Goal: Task Accomplishment & Management: Use online tool/utility

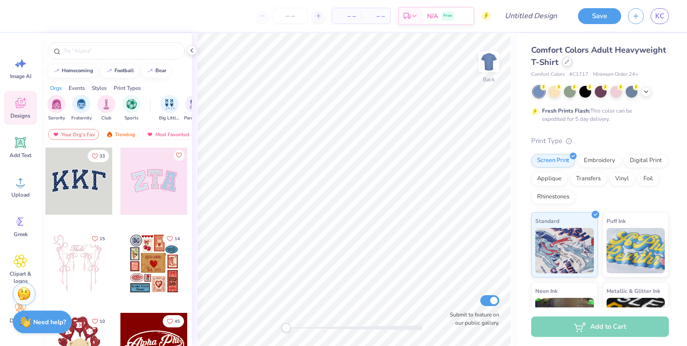
click at [564, 65] on div at bounding box center [567, 62] width 10 height 10
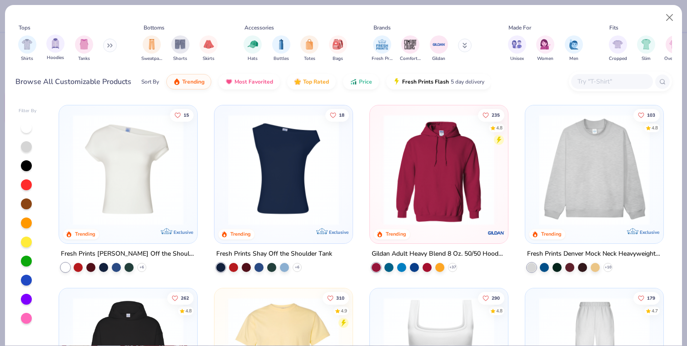
click at [64, 48] on div "Hoodies" at bounding box center [55, 48] width 18 height 27
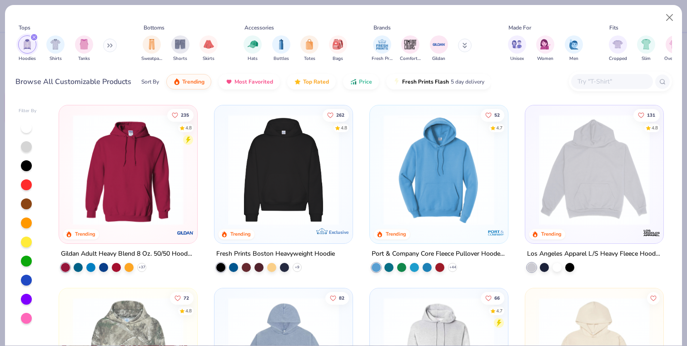
click at [224, 178] on img at bounding box center [284, 170] width 120 height 111
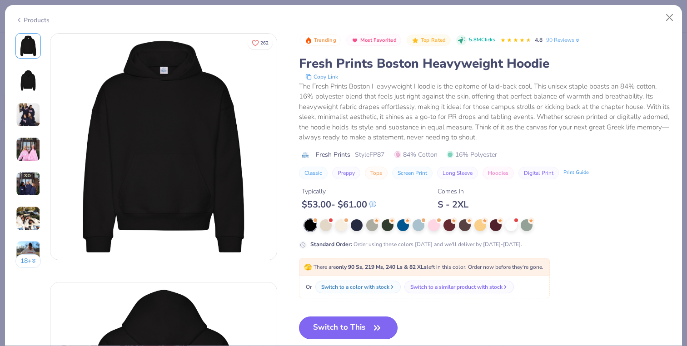
click at [327, 328] on button "Switch to This" at bounding box center [348, 328] width 99 height 23
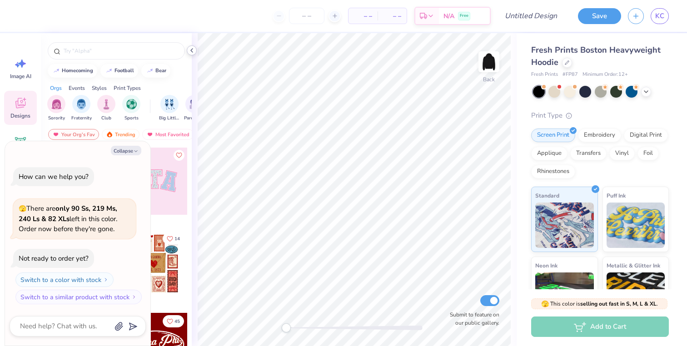
click at [192, 53] on icon at bounding box center [191, 50] width 7 height 7
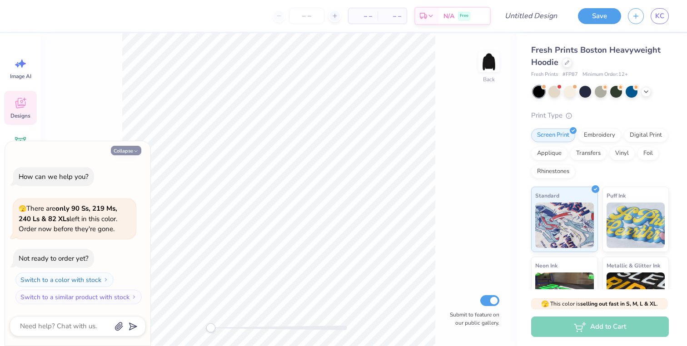
click at [128, 148] on button "Collapse" at bounding box center [126, 151] width 30 height 10
type textarea "x"
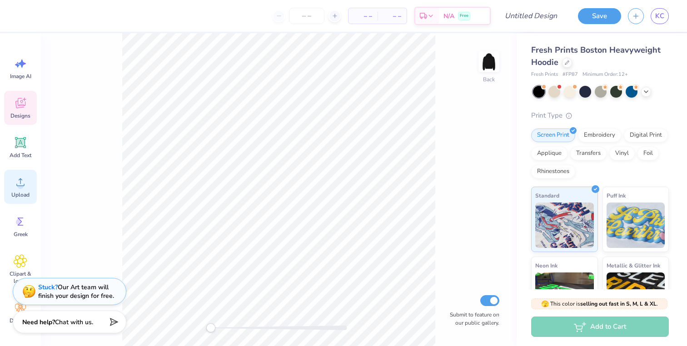
click at [23, 186] on circle at bounding box center [20, 186] width 6 height 6
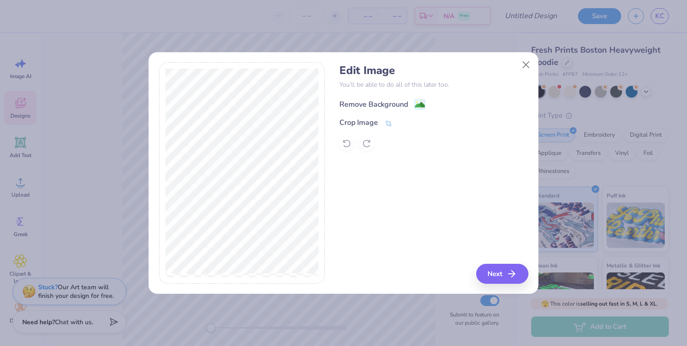
click at [389, 103] on div "Remove Background" at bounding box center [373, 104] width 69 height 11
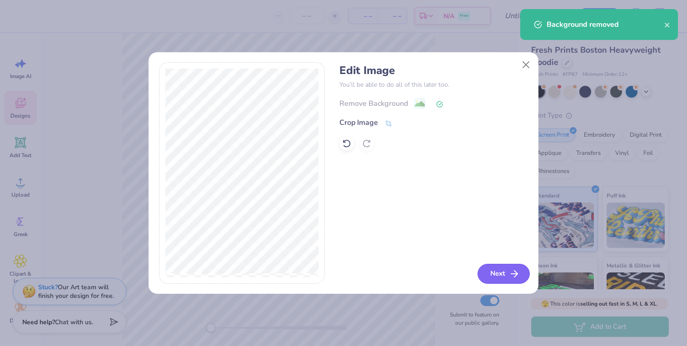
click at [515, 275] on icon "button" at bounding box center [514, 274] width 11 height 11
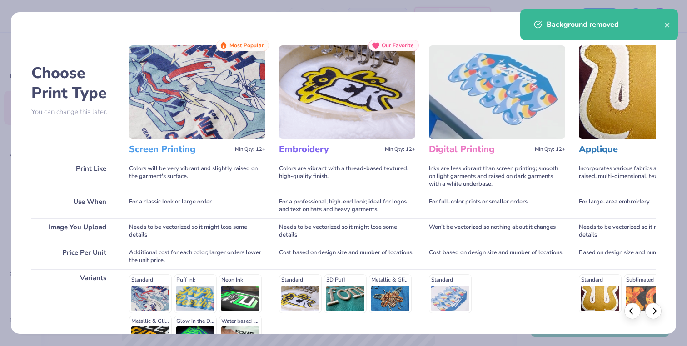
scroll to position [107, 0]
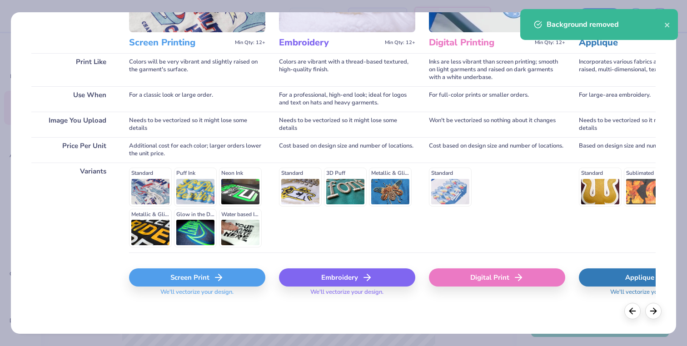
click at [202, 284] on div "Screen Print" at bounding box center [197, 278] width 136 height 18
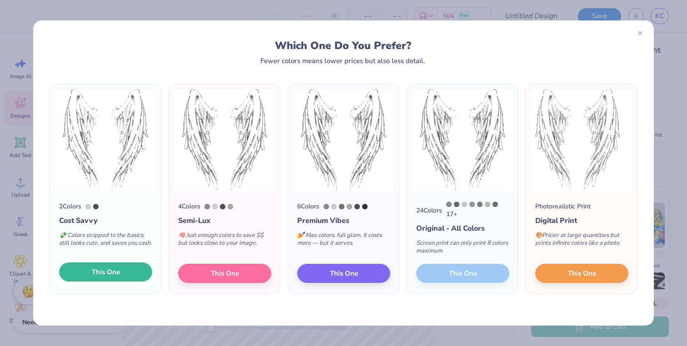
click at [122, 273] on button "This One" at bounding box center [105, 272] width 93 height 19
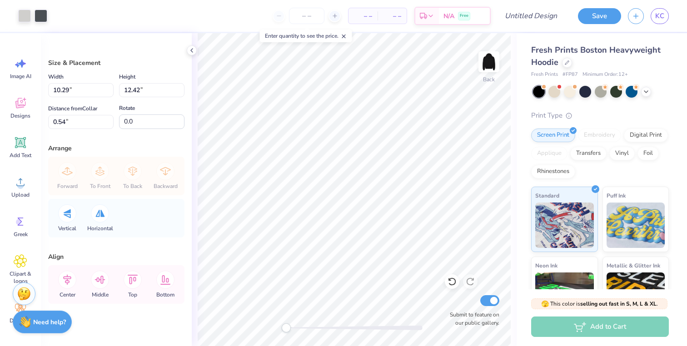
drag, startPoint x: 371, startPoint y: 163, endPoint x: 369, endPoint y: 182, distance: 19.6
click at [369, 182] on div at bounding box center [343, 173] width 687 height 346
click at [45, 15] on div at bounding box center [41, 15] width 13 height 13
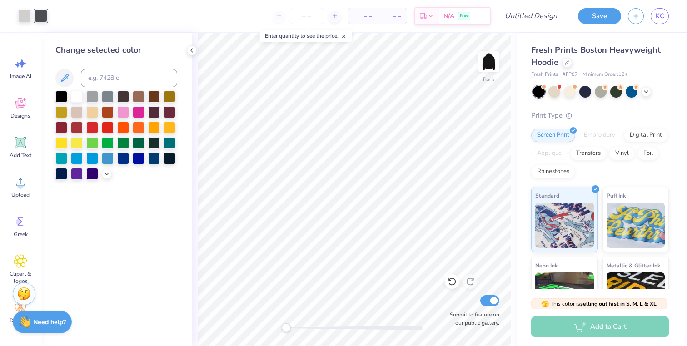
click at [80, 103] on div at bounding box center [77, 97] width 12 height 12
click at [24, 16] on div at bounding box center [24, 15] width 13 height 13
click at [78, 99] on div at bounding box center [77, 96] width 12 height 12
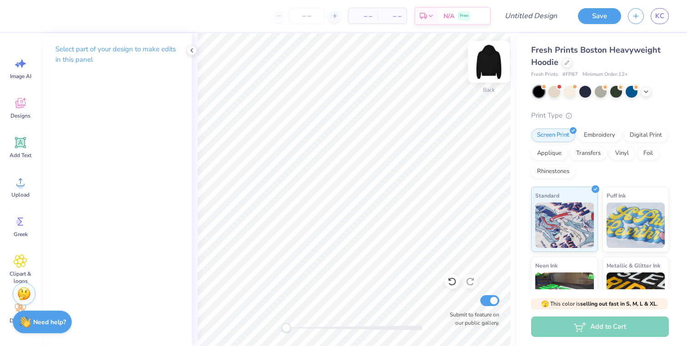
click at [489, 62] on img at bounding box center [489, 62] width 36 height 36
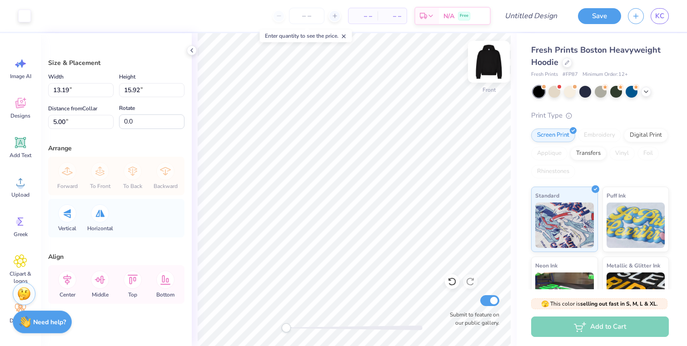
type input "13.19"
type input "15.92"
type input "5.00"
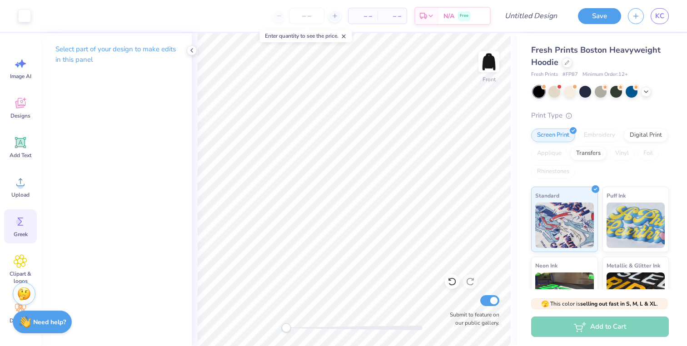
scroll to position [36, 0]
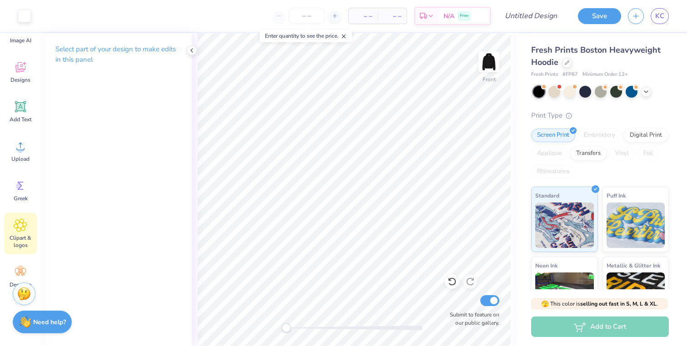
click at [21, 224] on icon at bounding box center [20, 225] width 5 height 5
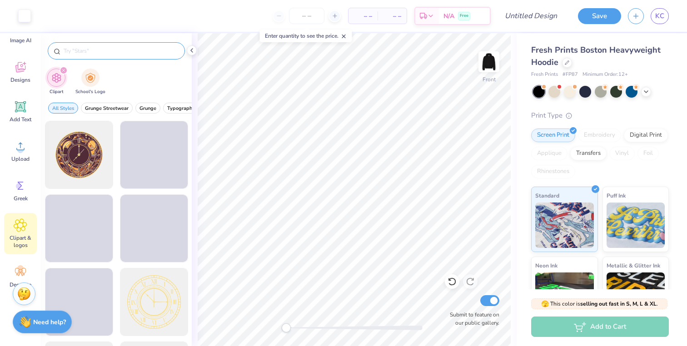
click at [108, 56] on div at bounding box center [116, 50] width 137 height 17
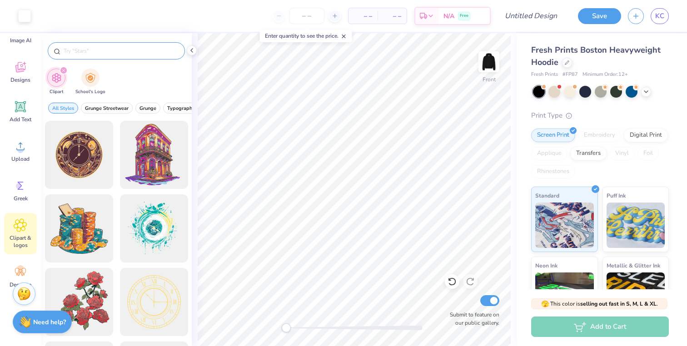
click at [108, 46] on input "text" at bounding box center [121, 50] width 116 height 9
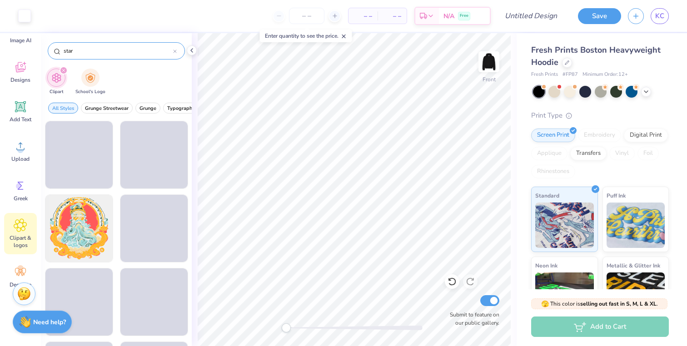
type input "star"
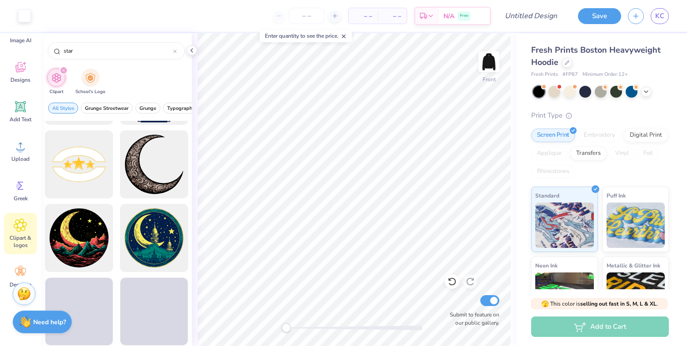
scroll to position [1244, 0]
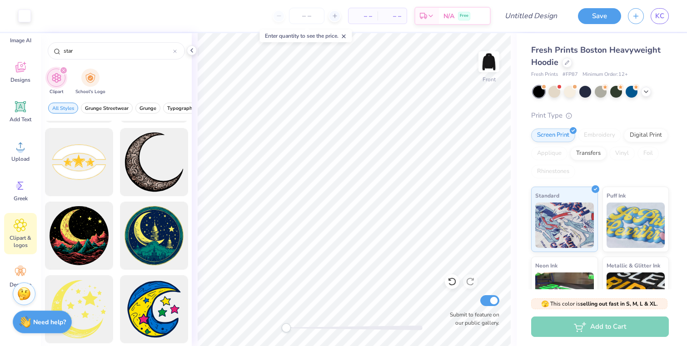
click at [149, 102] on div "All Styles Grunge Streetwear Grunge Typography Graphic Streetwear 60s & 70s Ret…" at bounding box center [116, 110] width 151 height 21
click at [149, 111] on span "Grunge" at bounding box center [148, 108] width 17 height 7
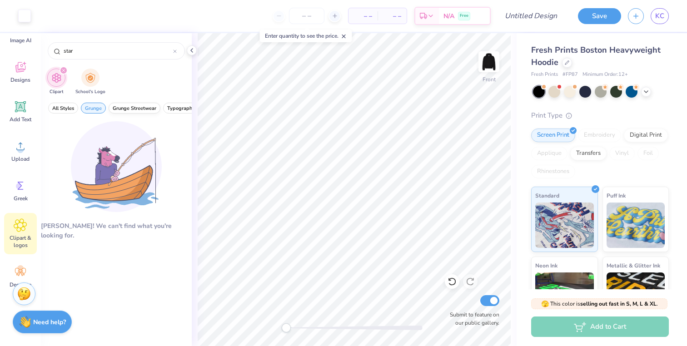
click at [113, 105] on span "Grunge Streetwear" at bounding box center [135, 108] width 44 height 7
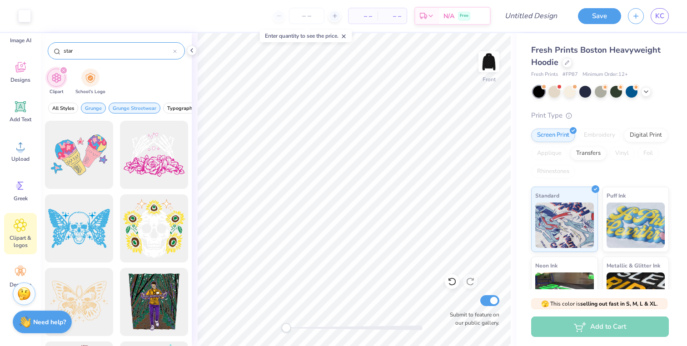
click at [180, 50] on div "star" at bounding box center [116, 50] width 137 height 17
click at [175, 53] on icon at bounding box center [175, 52] width 4 height 4
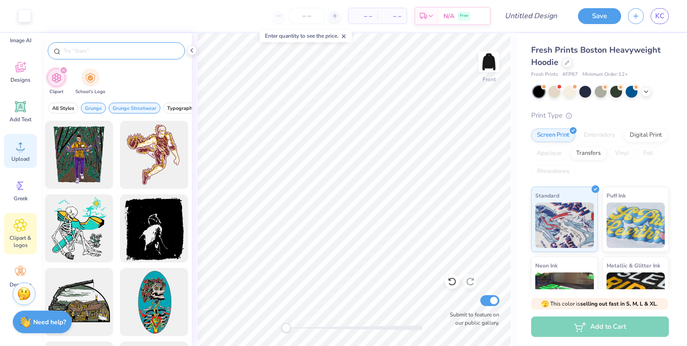
click at [25, 147] on icon at bounding box center [21, 147] width 14 height 14
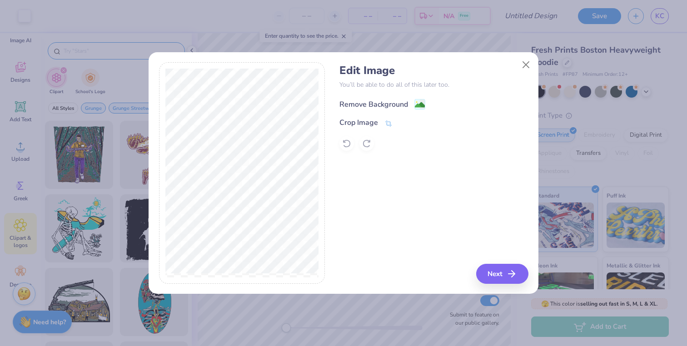
click at [410, 106] on div "Remove Background" at bounding box center [382, 104] width 86 height 11
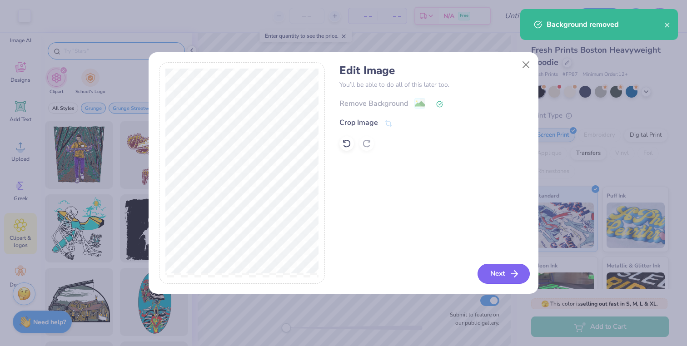
click at [501, 280] on button "Next" at bounding box center [504, 274] width 52 height 20
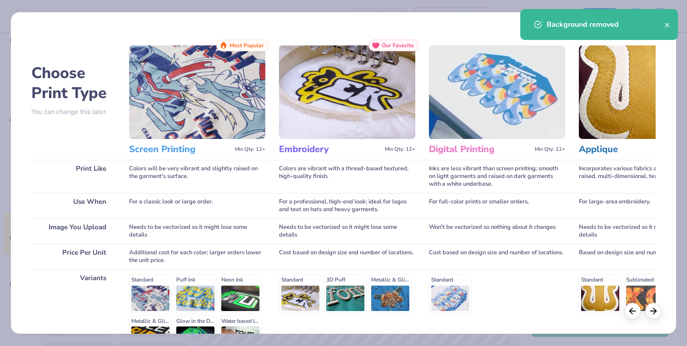
click at [671, 22] on div "Background removed" at bounding box center [599, 24] width 158 height 31
click at [670, 22] on icon "close" at bounding box center [667, 24] width 6 height 7
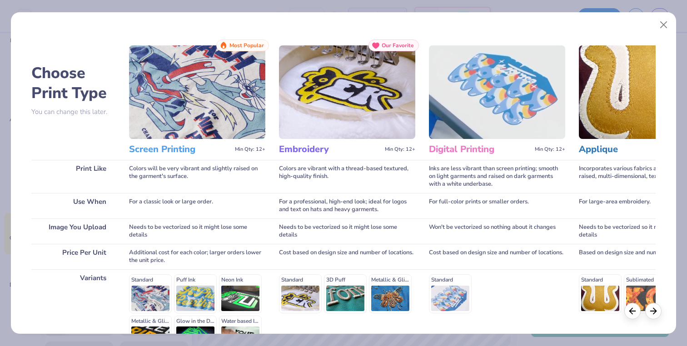
scroll to position [107, 0]
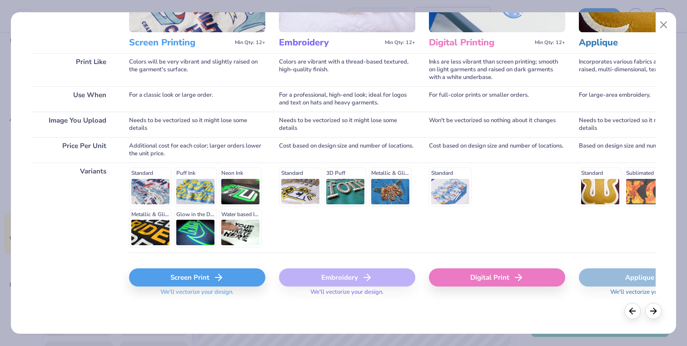
click at [226, 275] on div "Screen Print" at bounding box center [197, 278] width 136 height 18
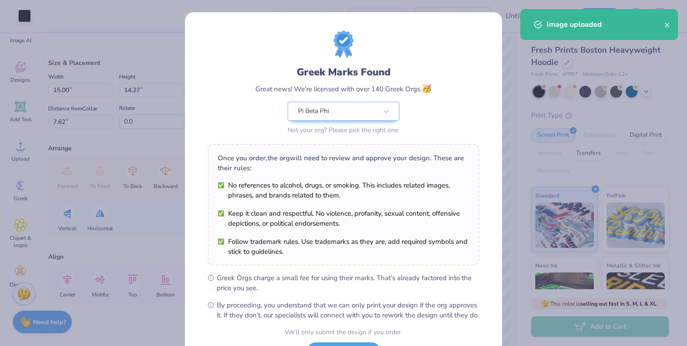
click at [305, 201] on body "Art colors – – Per Item – – Total Est. Delivery N/A Free Design Title Save KC I…" at bounding box center [343, 173] width 687 height 346
type input "3.48"
type input "3.31"
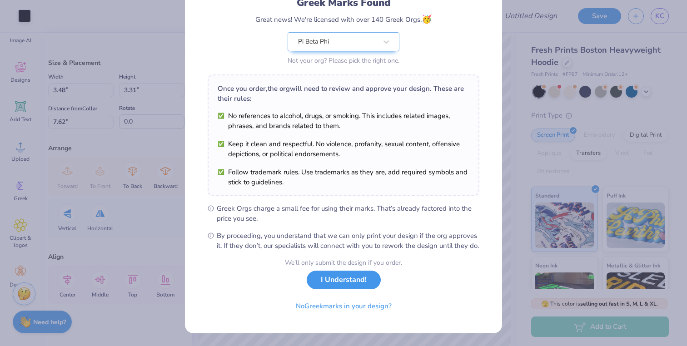
click at [353, 280] on button "I Understand!" at bounding box center [344, 280] width 74 height 19
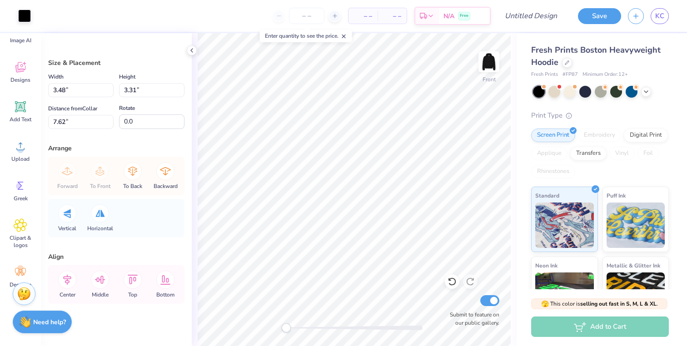
scroll to position [0, 0]
click at [29, 13] on div at bounding box center [24, 15] width 13 height 13
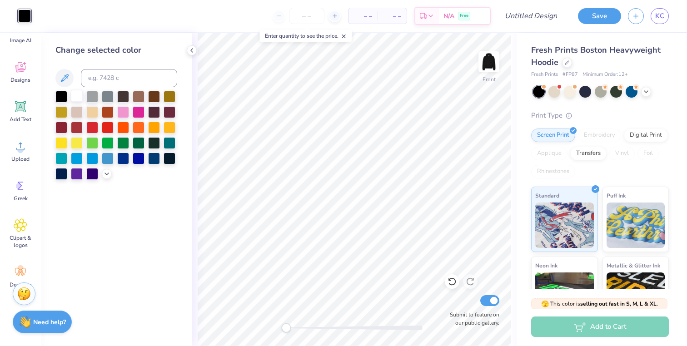
click at [78, 96] on div at bounding box center [77, 96] width 12 height 12
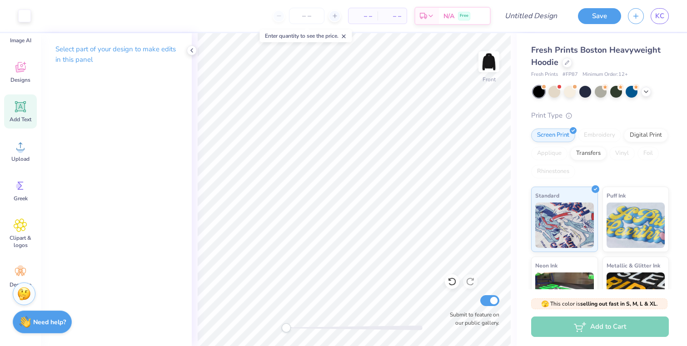
click at [22, 117] on span "Add Text" at bounding box center [21, 119] width 22 height 7
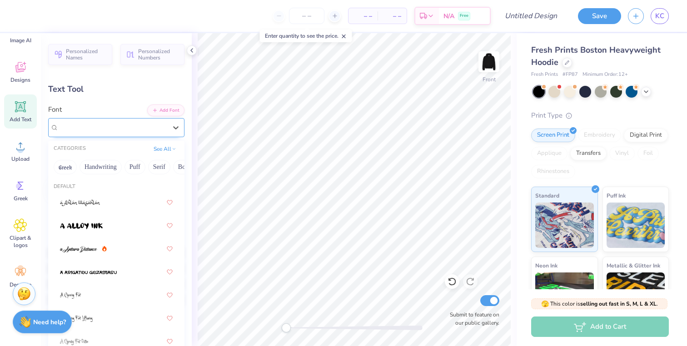
click at [139, 124] on div "Super Dream" at bounding box center [113, 127] width 110 height 14
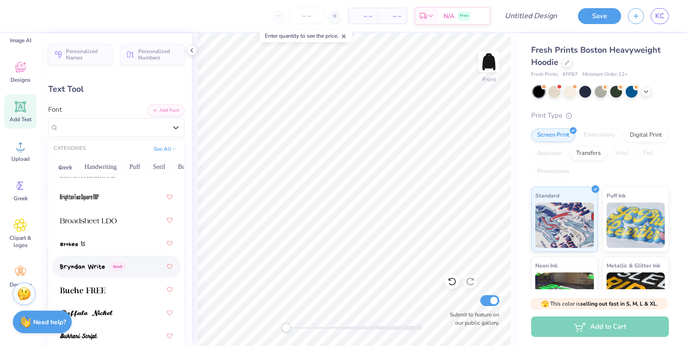
scroll to position [1085, 0]
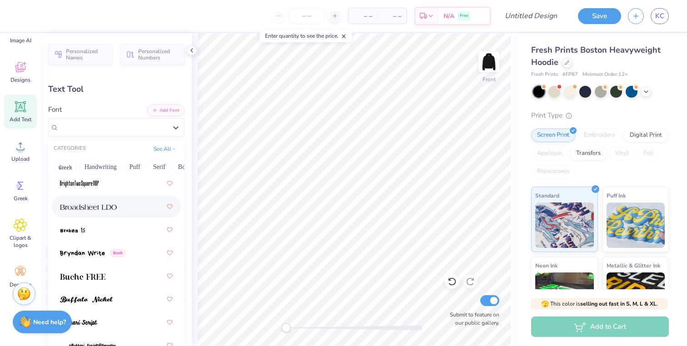
click at [132, 209] on div at bounding box center [116, 207] width 113 height 16
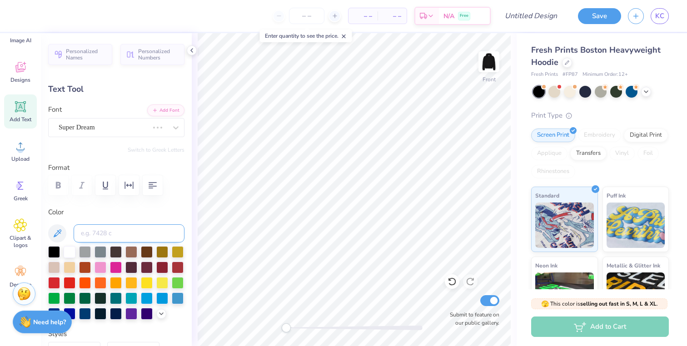
click at [172, 226] on input at bounding box center [129, 233] width 111 height 18
type textarea "1 8 6 7"
type input "1.68"
type input "12.62"
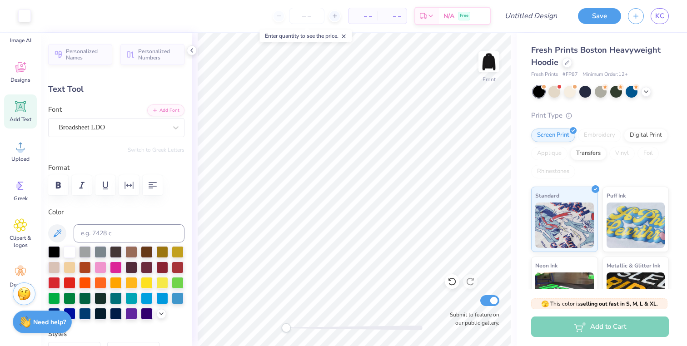
type input "8.44"
type input "0.98"
type input "7.37"
type input "0.60"
type input "4.52"
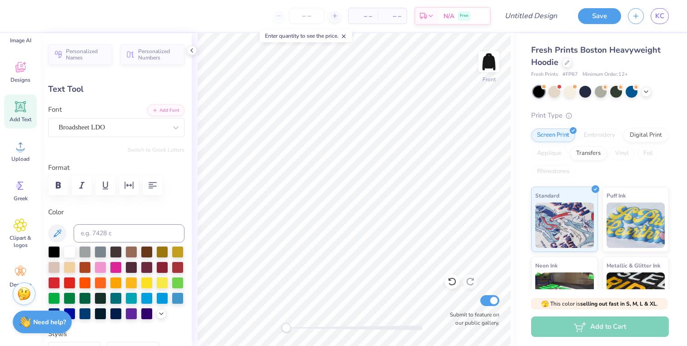
click at [388, 327] on div at bounding box center [354, 328] width 136 height 5
click at [303, 323] on div "Front Submit to feature on our public gallery." at bounding box center [354, 189] width 325 height 313
type input "12.02"
type input "0.68"
type input "5.06"
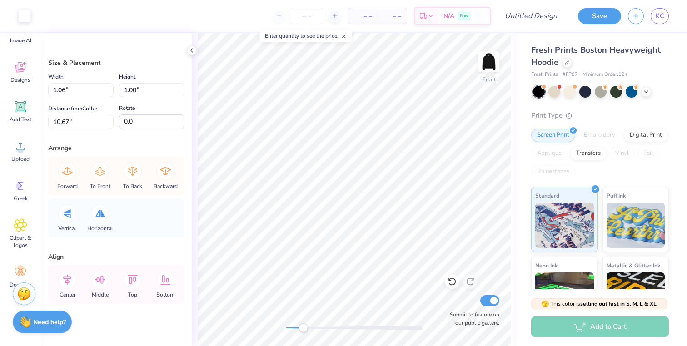
type input "17.08"
type input "13.19"
type input "15.92"
type input "5.00"
type input "1.06"
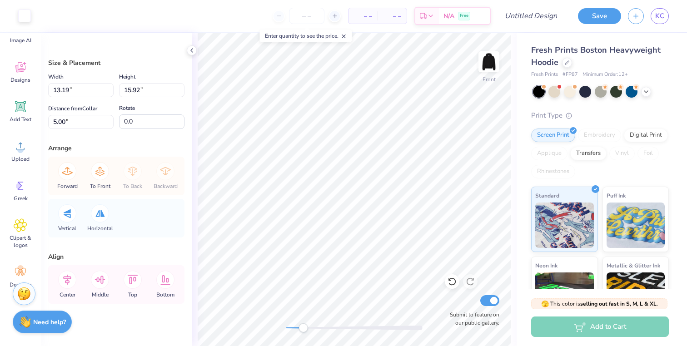
type input "1.00"
type input "10.38"
type input "13.19"
type input "15.92"
type input "5.00"
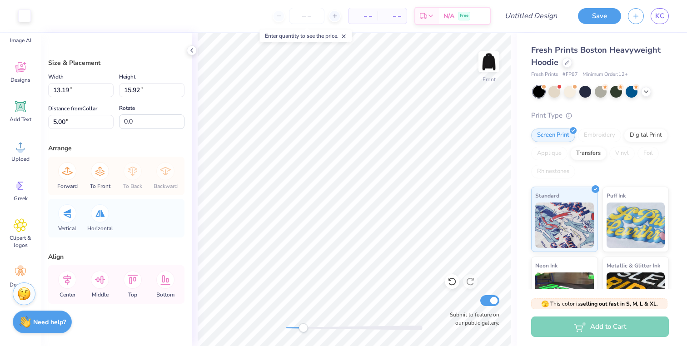
type input "1.06"
type input "1.00"
type input "17.20"
type input "13.19"
type input "15.92"
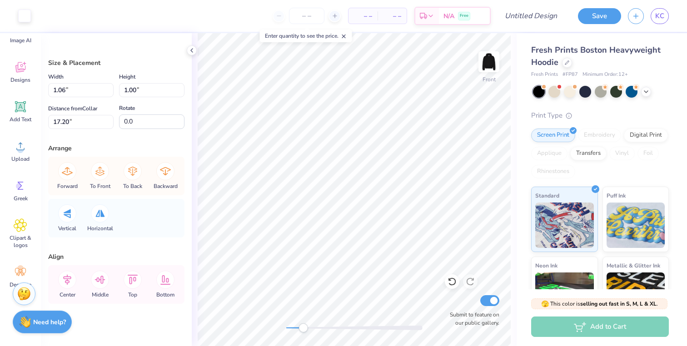
type input "5.00"
drag, startPoint x: 300, startPoint y: 326, endPoint x: 287, endPoint y: 326, distance: 13.2
click at [287, 326] on div "Accessibility label" at bounding box center [286, 328] width 9 height 9
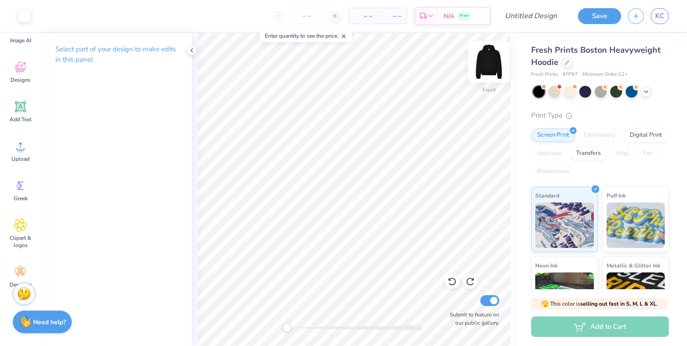
click at [488, 62] on img at bounding box center [489, 62] width 36 height 36
click at [23, 155] on div "Upload" at bounding box center [20, 151] width 33 height 34
click at [21, 150] on icon at bounding box center [20, 147] width 8 height 8
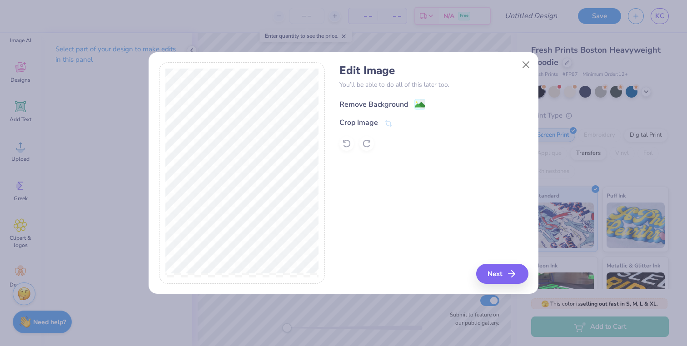
click at [417, 105] on image at bounding box center [420, 105] width 10 height 10
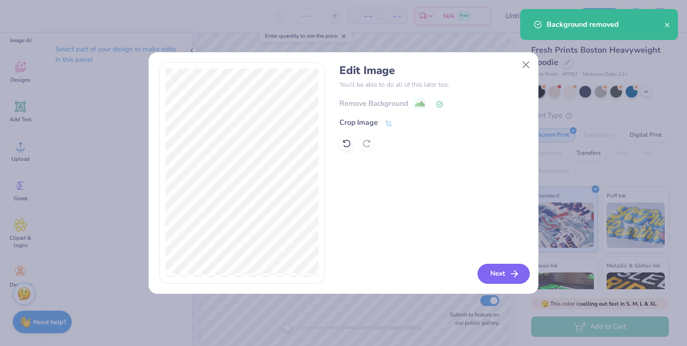
click at [504, 277] on button "Next" at bounding box center [504, 274] width 52 height 20
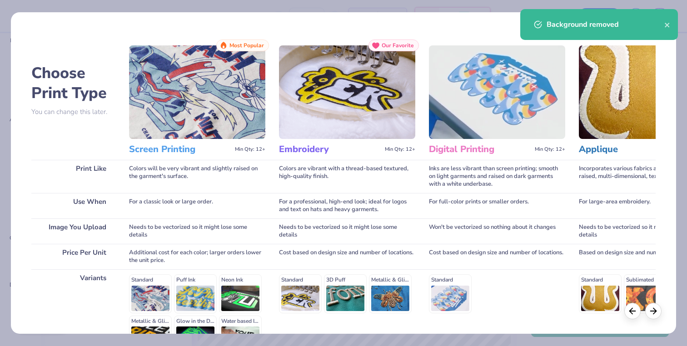
scroll to position [107, 0]
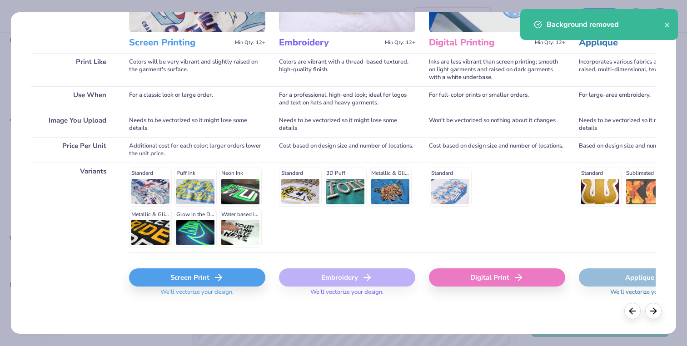
click at [206, 272] on div "Screen Print" at bounding box center [197, 278] width 136 height 18
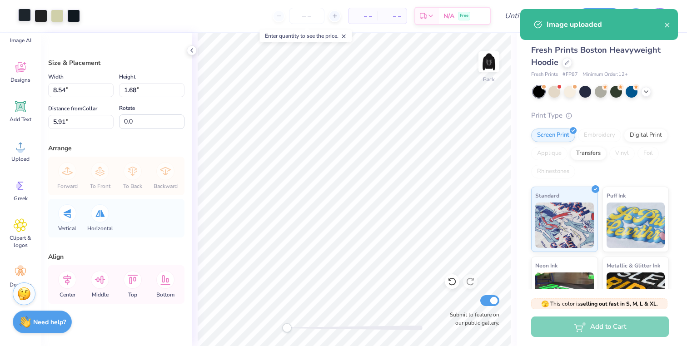
click at [24, 19] on div at bounding box center [24, 15] width 13 height 13
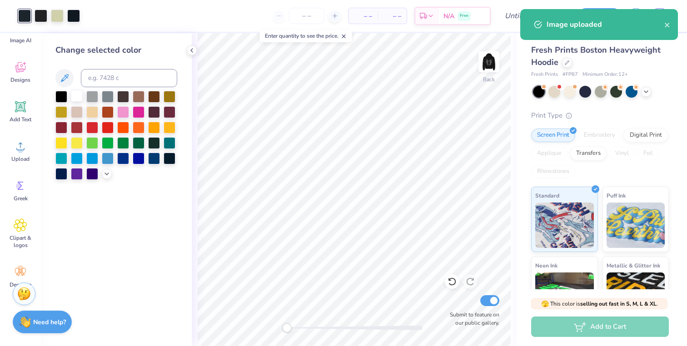
click at [79, 97] on div at bounding box center [77, 96] width 12 height 12
click at [36, 8] on div "Art colors" at bounding box center [40, 16] width 80 height 32
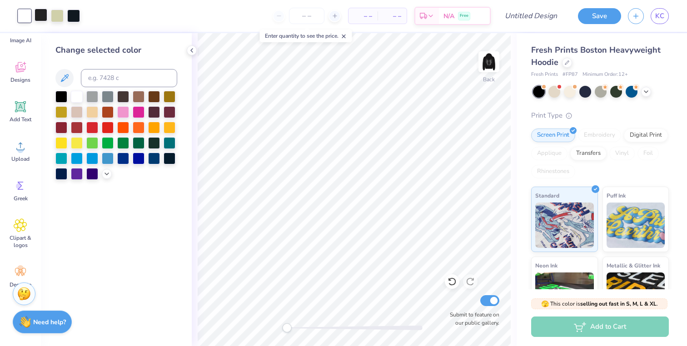
click at [39, 15] on div at bounding box center [41, 15] width 13 height 13
click at [79, 97] on div at bounding box center [77, 96] width 12 height 12
click at [42, 20] on div at bounding box center [41, 15] width 13 height 13
click at [82, 96] on div at bounding box center [77, 96] width 12 height 12
click at [43, 21] on div at bounding box center [41, 15] width 13 height 13
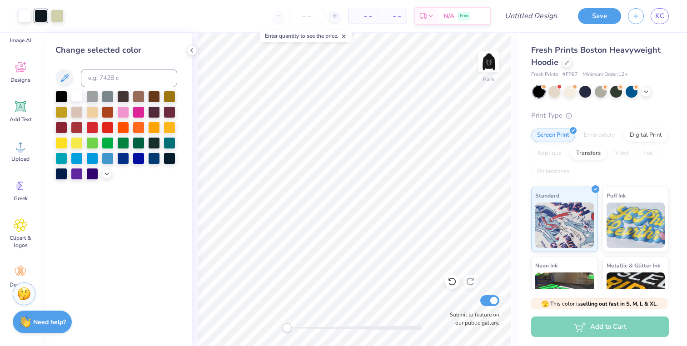
click at [77, 92] on div at bounding box center [77, 96] width 12 height 12
click at [39, 17] on div at bounding box center [41, 15] width 13 height 13
click at [76, 98] on div at bounding box center [77, 96] width 12 height 12
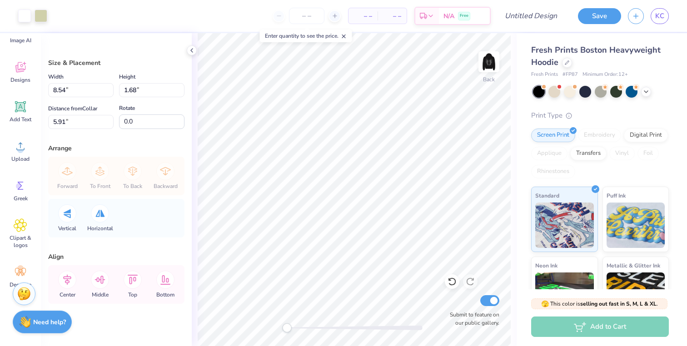
type input "4.68"
type input "0.92"
type input "4.08"
type input "0.80"
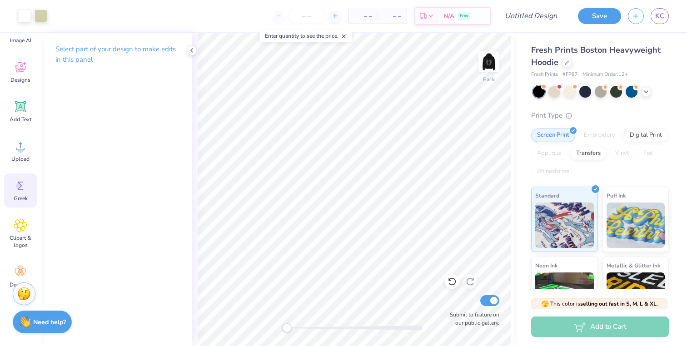
click at [22, 192] on icon at bounding box center [21, 186] width 14 height 14
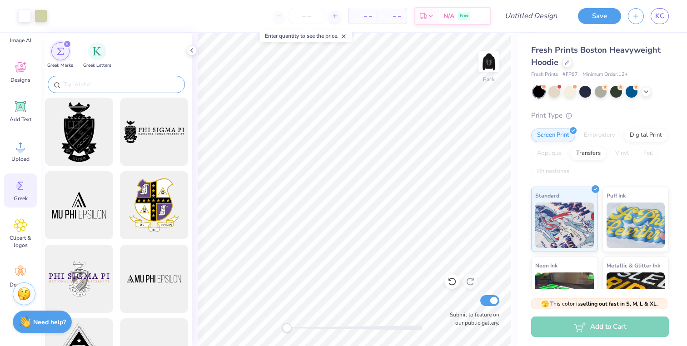
click at [114, 85] on input "text" at bounding box center [121, 84] width 116 height 9
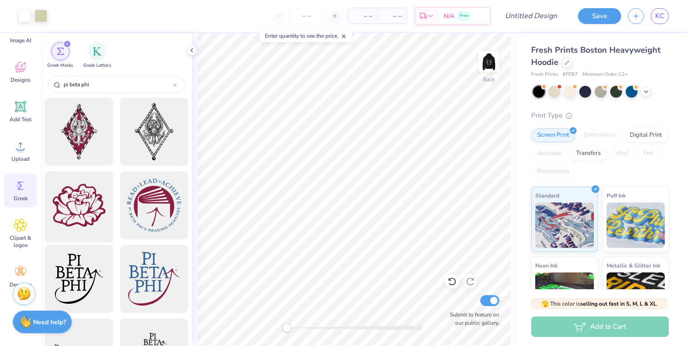
scroll to position [193, 0]
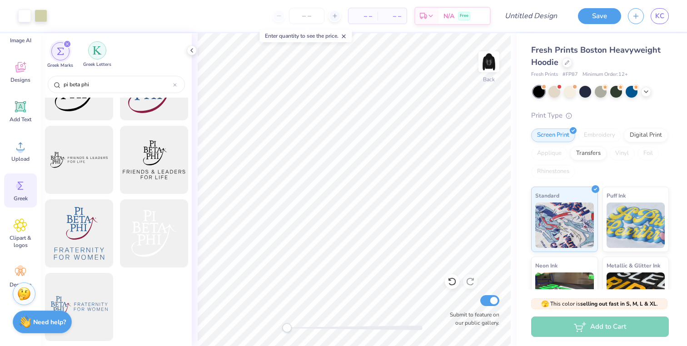
type input "pi beta phi"
click at [97, 53] on img "filter for Greek Letters" at bounding box center [97, 50] width 9 height 9
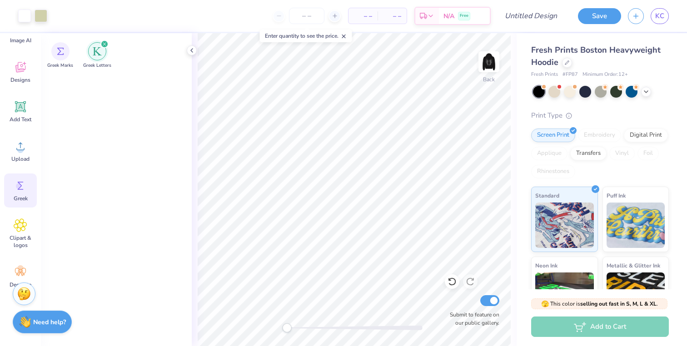
scroll to position [0, 0]
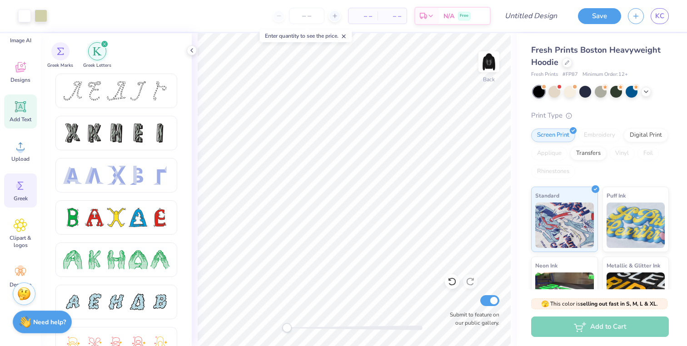
click at [25, 110] on icon at bounding box center [20, 106] width 11 height 11
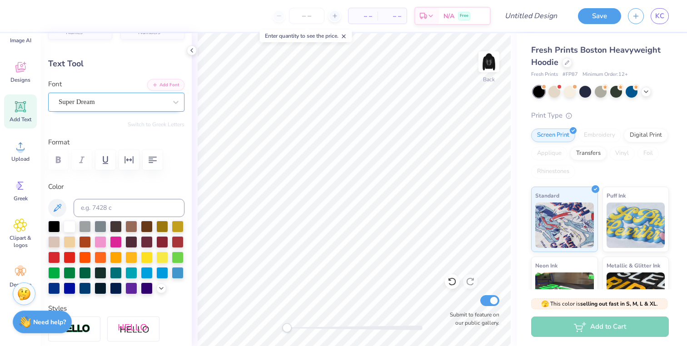
scroll to position [0, 0]
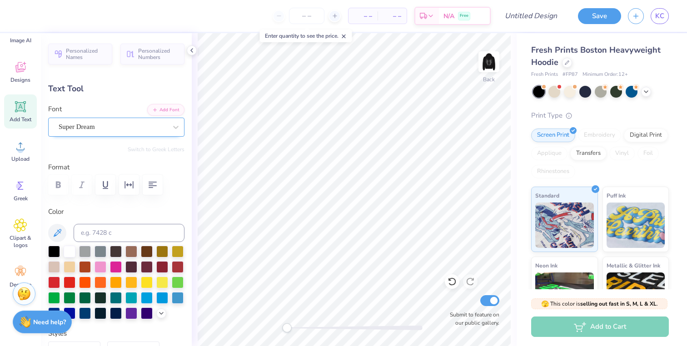
click at [146, 126] on div "Super Dream" at bounding box center [113, 127] width 110 height 14
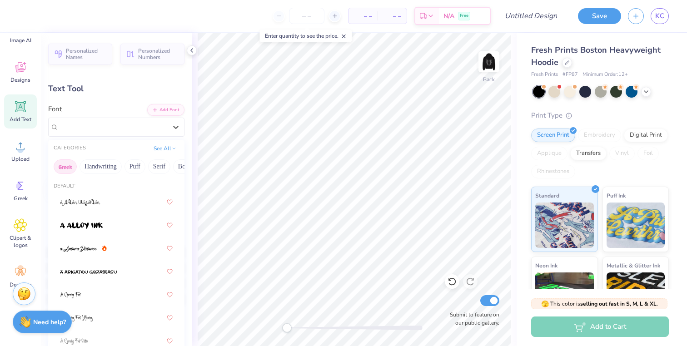
click at [65, 166] on button "Greek" at bounding box center [65, 166] width 23 height 15
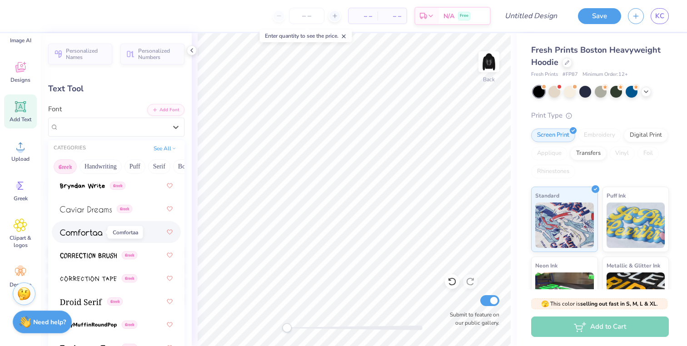
scroll to position [314, 0]
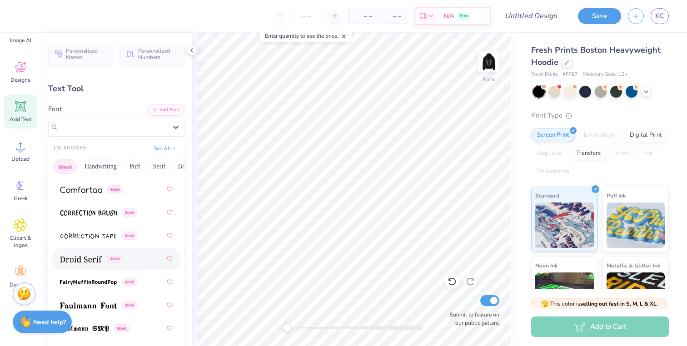
click at [89, 257] on img at bounding box center [81, 259] width 42 height 6
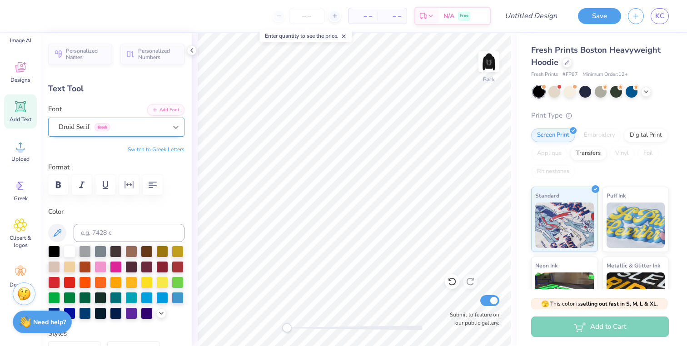
type textarea "TpEXT"
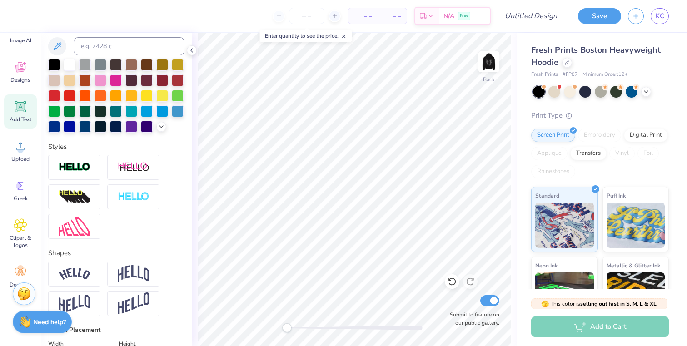
scroll to position [188, 0]
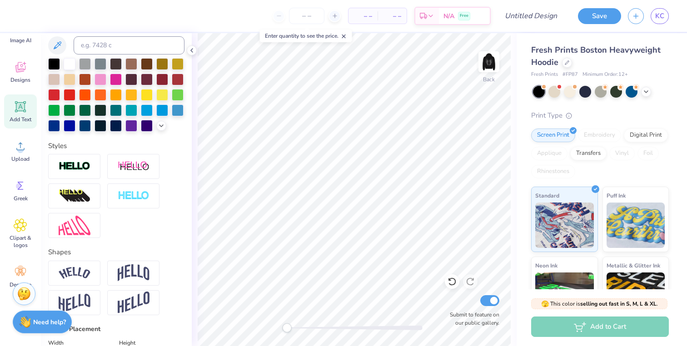
type textarea "p"
type textarea "f"
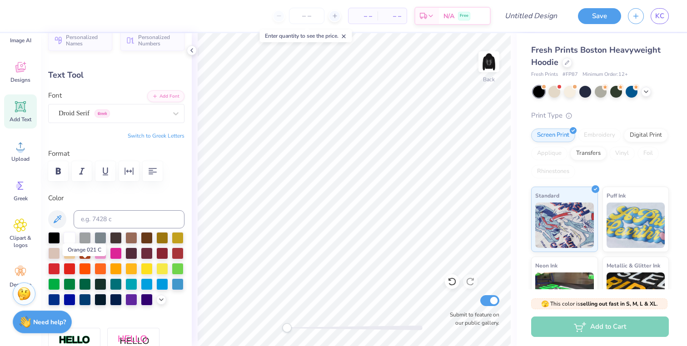
scroll to position [0, 0]
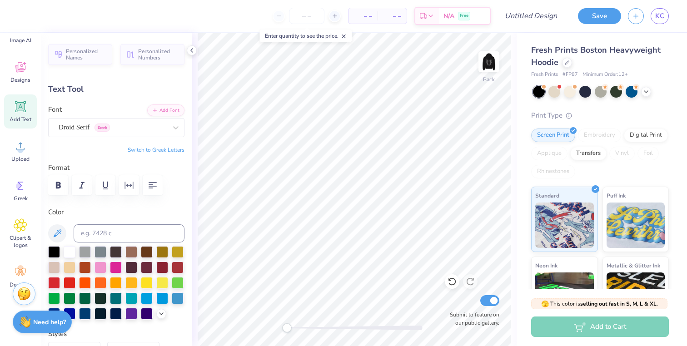
click at [154, 150] on button "Switch to Greek Letters" at bounding box center [156, 149] width 57 height 7
type textarea "πβφ"
click at [130, 129] on div "Droid Serif Greek" at bounding box center [113, 127] width 110 height 14
click at [118, 128] on div "Droid Serif Greek" at bounding box center [113, 127] width 110 height 14
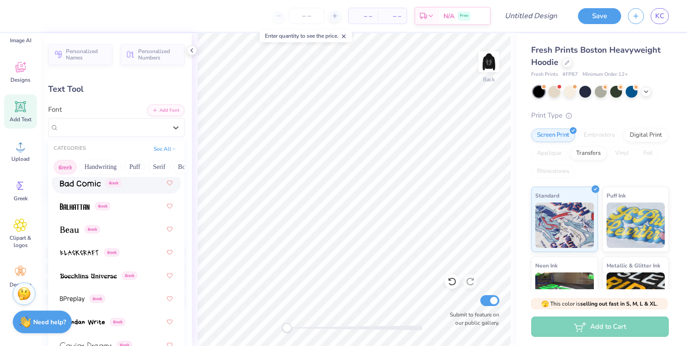
scroll to position [134, 0]
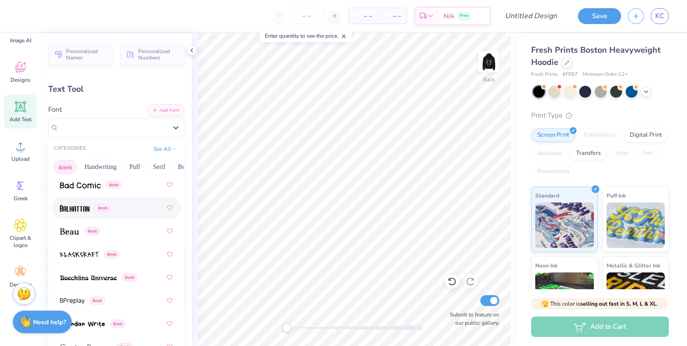
click at [134, 213] on div "Greek" at bounding box center [116, 208] width 113 height 16
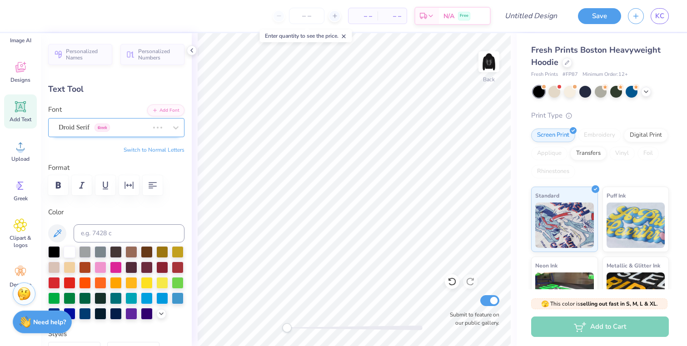
click at [144, 127] on div "Droid Serif Greek" at bounding box center [104, 127] width 92 height 14
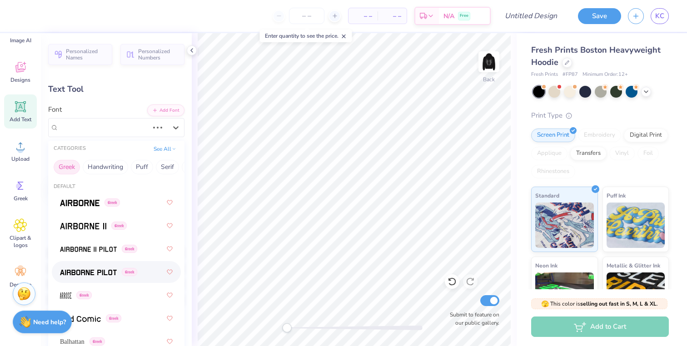
scroll to position [110, 0]
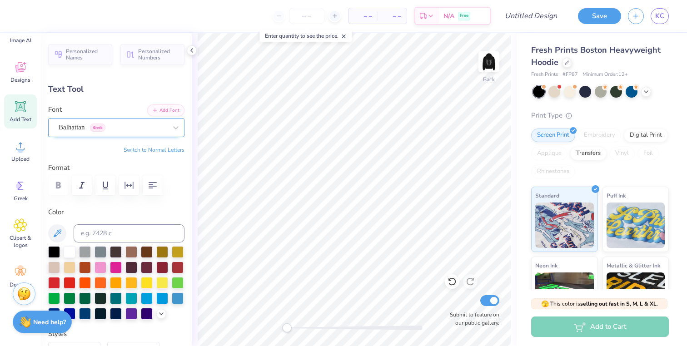
click at [143, 131] on div "Balhattan Greek" at bounding box center [113, 127] width 110 height 14
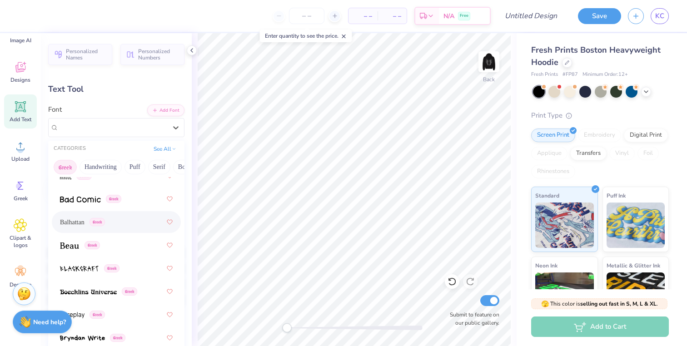
scroll to position [147, 0]
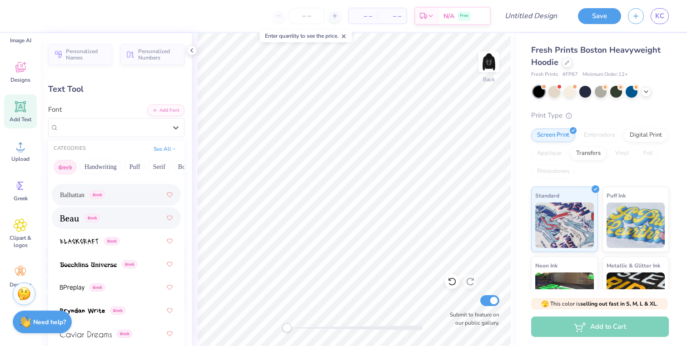
click at [143, 224] on div "Greek" at bounding box center [116, 218] width 113 height 16
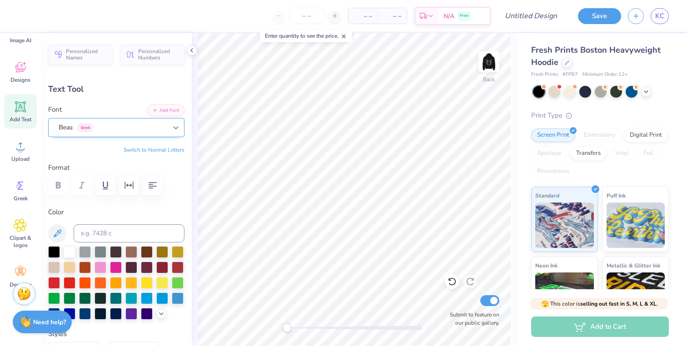
click at [168, 129] on div at bounding box center [176, 128] width 16 height 16
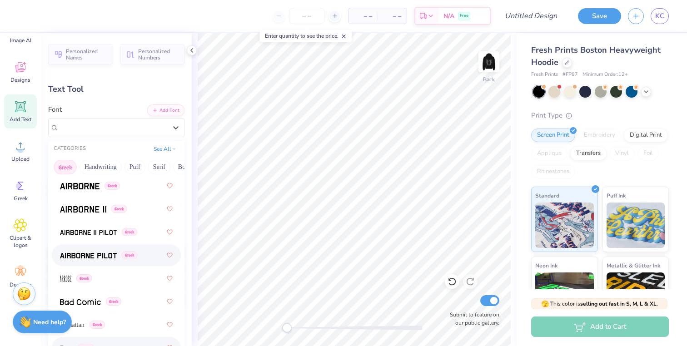
scroll to position [5, 0]
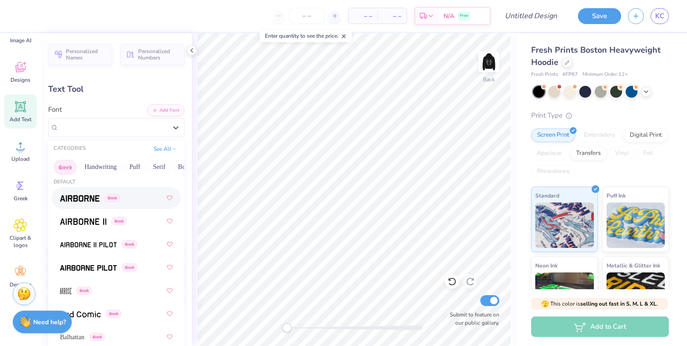
click at [148, 202] on div "Greek" at bounding box center [116, 198] width 113 height 16
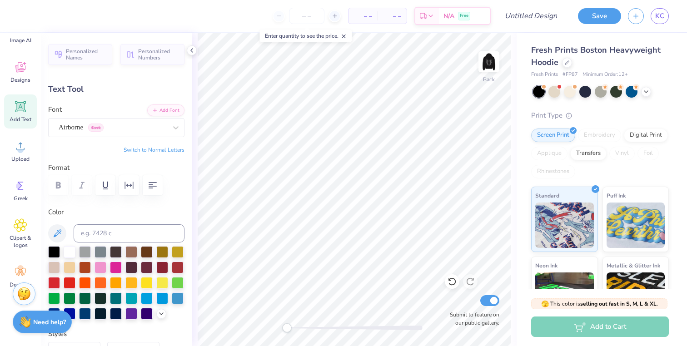
click at [154, 138] on div "Personalized Names Personalized Numbers Text Tool Add Font Font Airborne Greek …" at bounding box center [116, 189] width 151 height 313
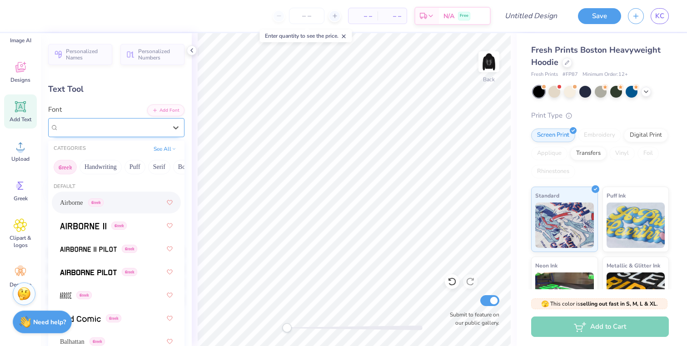
click at [156, 130] on div "Airborne Greek" at bounding box center [113, 127] width 110 height 14
click at [153, 246] on div "Greek" at bounding box center [116, 249] width 113 height 16
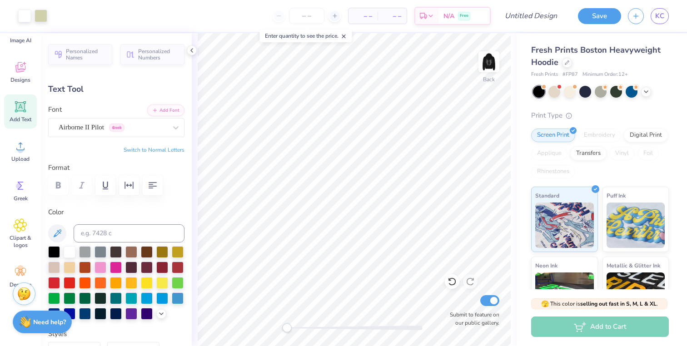
type input "5.30"
type input "2.13"
type input "4.06"
click at [157, 127] on div "Airborne II Pilot Greek" at bounding box center [113, 127] width 110 height 14
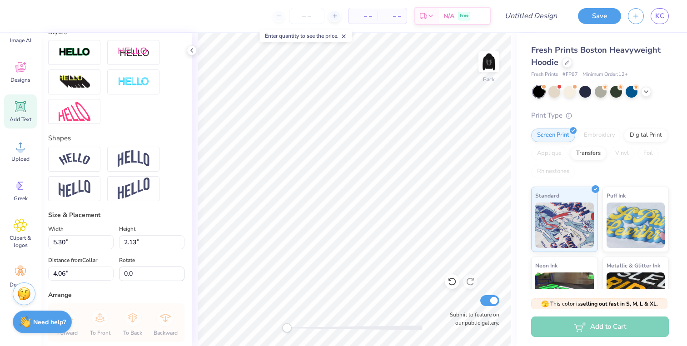
scroll to position [0, 0]
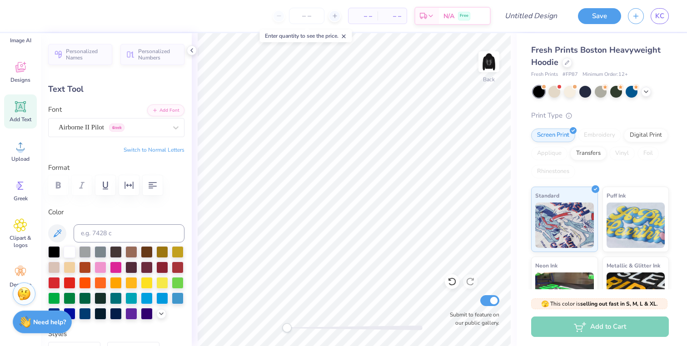
click at [147, 147] on button "Switch to Normal Letters" at bounding box center [154, 149] width 61 height 7
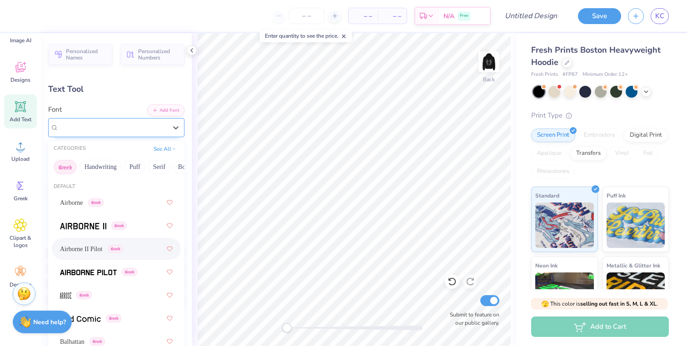
click at [155, 122] on div "Airborne II Pilot Greek" at bounding box center [113, 127] width 110 height 14
click at [171, 166] on div "Greek Handwriting Puff Serif Bold Calligraphy Retro Sans Serif Minimal Fantasy …" at bounding box center [116, 167] width 136 height 20
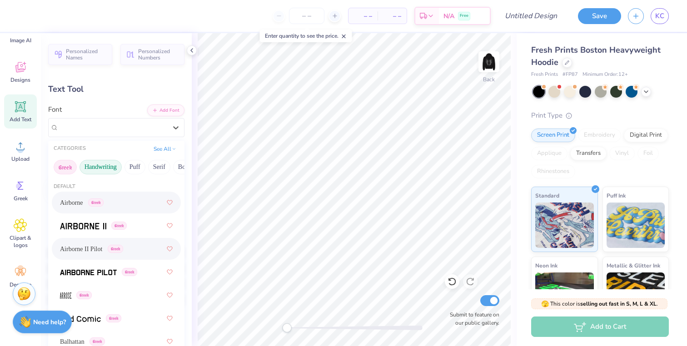
click at [121, 166] on button "Handwriting" at bounding box center [101, 167] width 42 height 15
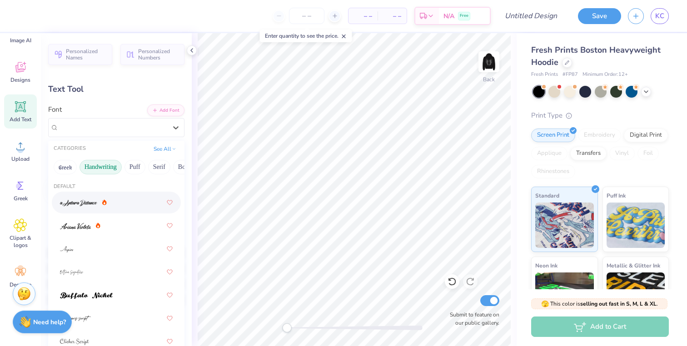
click at [129, 207] on div at bounding box center [116, 202] width 113 height 16
click at [136, 132] on div "a Antara Distance" at bounding box center [113, 127] width 110 height 14
click at [136, 225] on div at bounding box center [116, 226] width 113 height 16
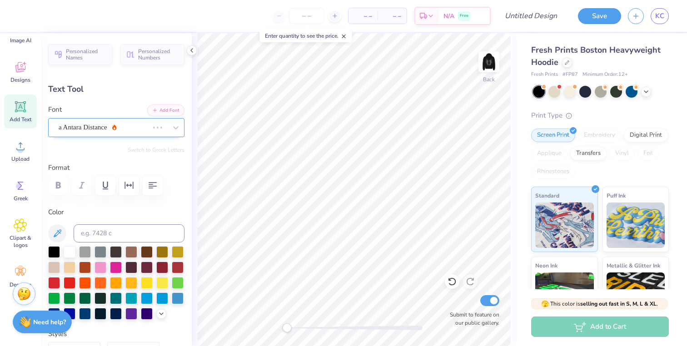
click at [151, 132] on div at bounding box center [158, 127] width 16 height 9
click at [140, 137] on div "Personalized Names Personalized Numbers Text Tool Add Font Font [PERSON_NAME] S…" at bounding box center [116, 189] width 151 height 313
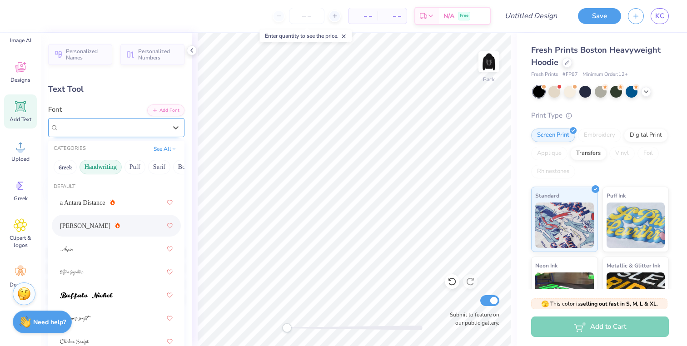
click at [139, 134] on div "[PERSON_NAME]" at bounding box center [113, 127] width 110 height 14
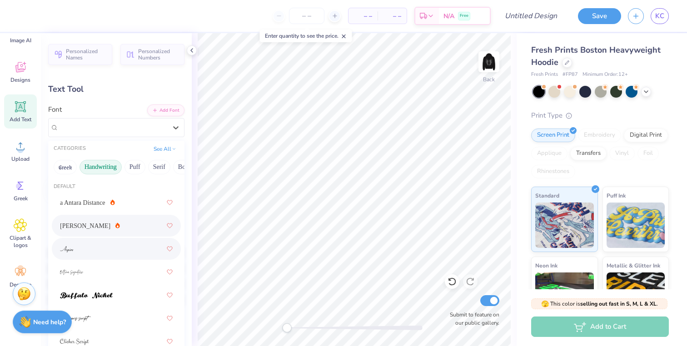
click at [129, 257] on div at bounding box center [116, 249] width 113 height 16
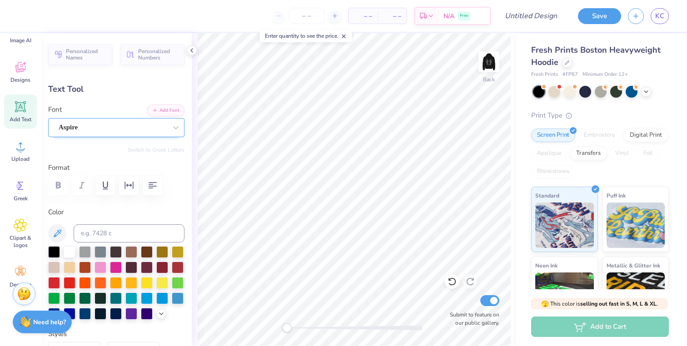
click at [149, 130] on div "Aspire" at bounding box center [113, 127] width 110 height 14
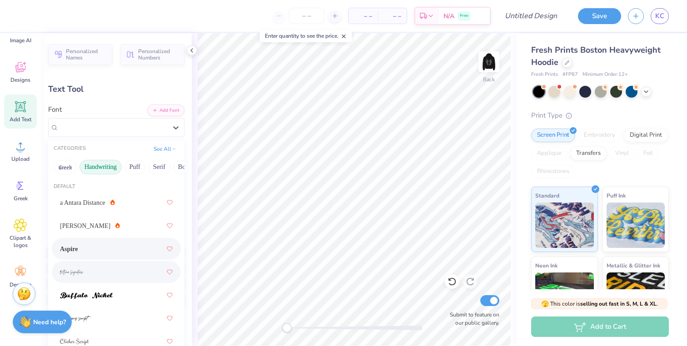
click at [139, 275] on div at bounding box center [116, 272] width 113 height 16
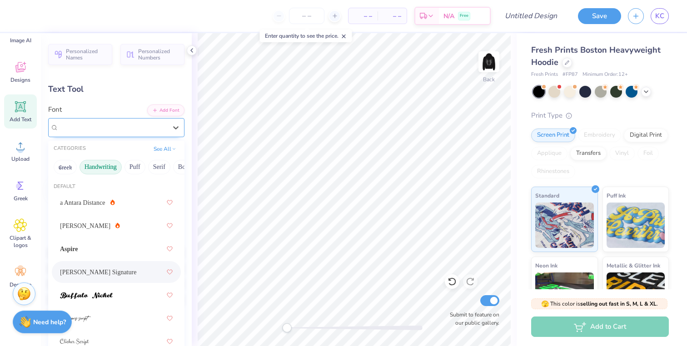
click at [149, 121] on div "[PERSON_NAME] Signature" at bounding box center [113, 127] width 110 height 14
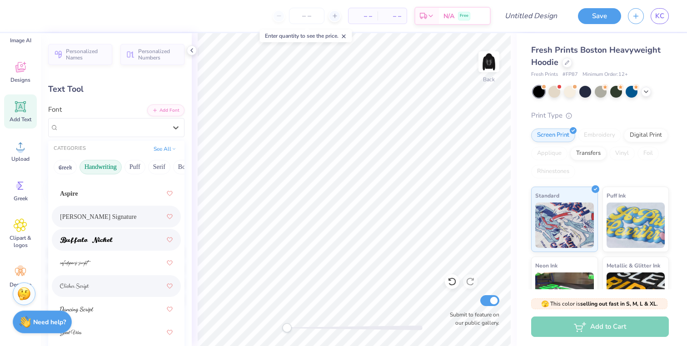
scroll to position [76, 0]
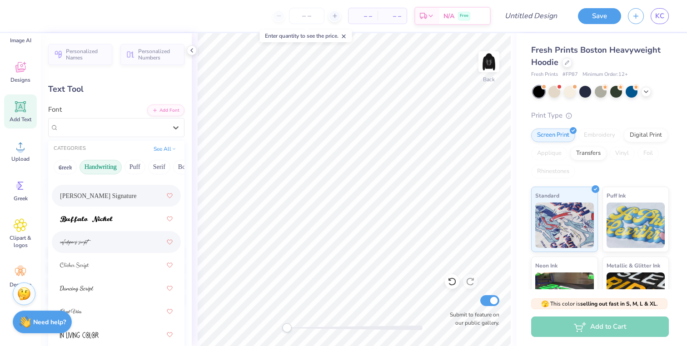
click at [138, 242] on div at bounding box center [116, 242] width 113 height 16
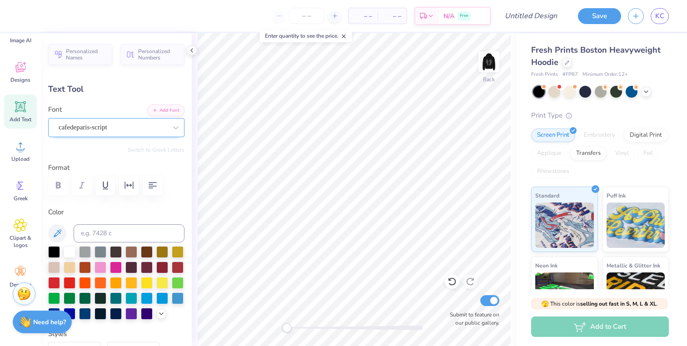
click at [160, 130] on div "cafedeparis-script" at bounding box center [113, 127] width 110 height 14
click at [149, 129] on div "cafedeparis-script" at bounding box center [113, 127] width 108 height 10
click at [149, 130] on div "cafedeparis-script" at bounding box center [113, 127] width 108 height 10
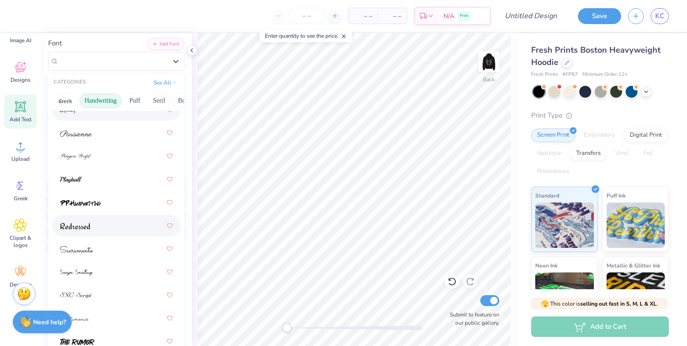
scroll to position [128, 0]
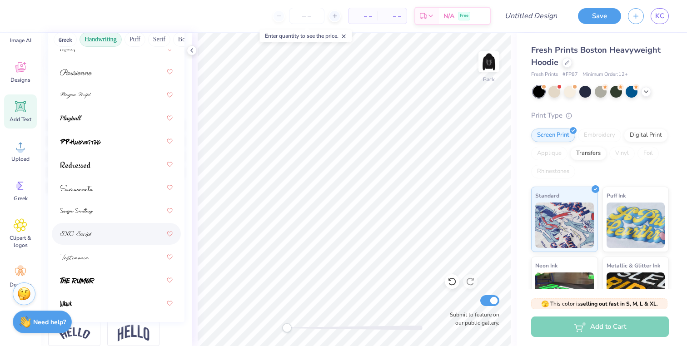
click at [136, 232] on div at bounding box center [116, 234] width 113 height 16
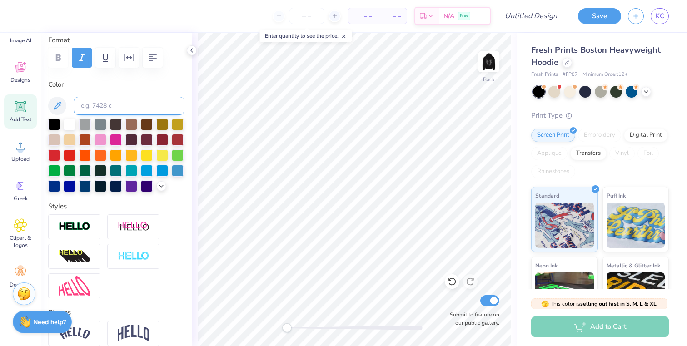
click at [146, 107] on input at bounding box center [129, 106] width 111 height 18
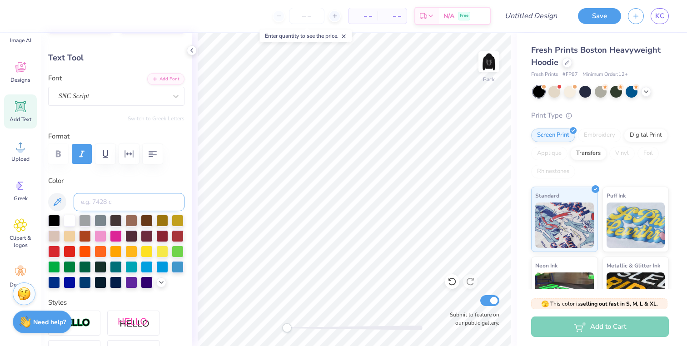
scroll to position [14, 0]
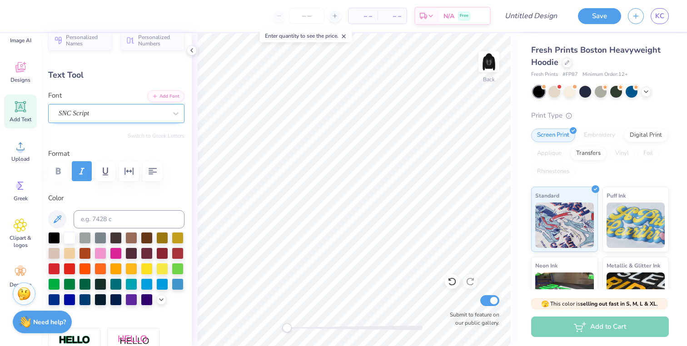
click at [151, 108] on div "SNC Script" at bounding box center [113, 113] width 110 height 14
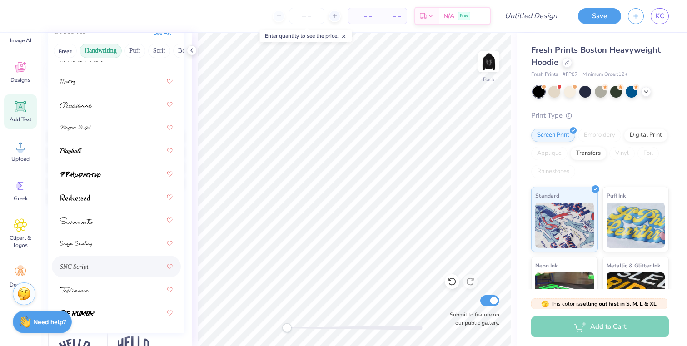
scroll to position [375, 0]
click at [141, 125] on div at bounding box center [116, 128] width 113 height 16
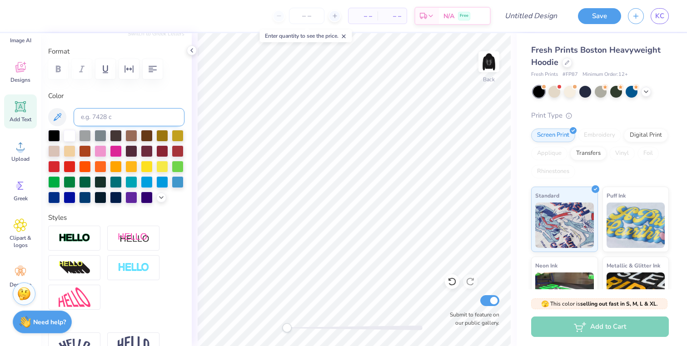
scroll to position [0, 1]
type textarea "Pi Beta Phi"
type input "13.82"
type input "2.28"
type input "3.97"
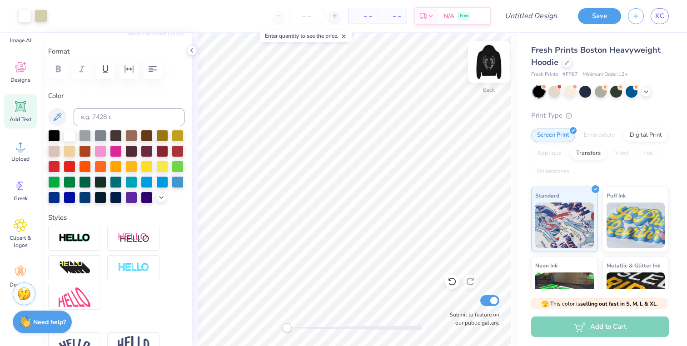
click at [493, 62] on img at bounding box center [489, 62] width 36 height 36
click at [493, 62] on img at bounding box center [489, 62] width 18 height 18
click at [491, 62] on img at bounding box center [489, 62] width 36 height 36
click at [491, 55] on img at bounding box center [489, 62] width 36 height 36
click at [488, 63] on img at bounding box center [489, 62] width 36 height 36
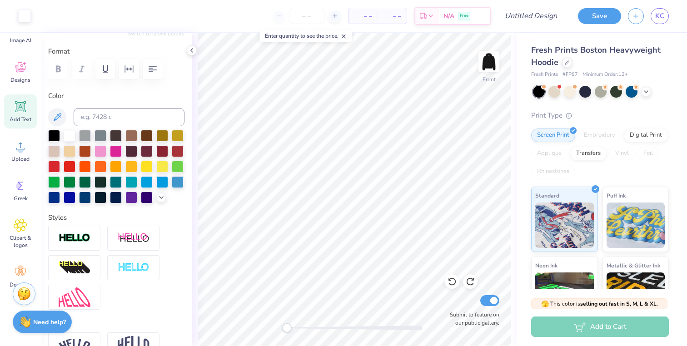
click at [347, 35] on icon at bounding box center [344, 36] width 6 height 6
click at [364, 13] on span "– –" at bounding box center [363, 16] width 18 height 10
click at [311, 18] on input "number" at bounding box center [306, 16] width 35 height 16
type input "100"
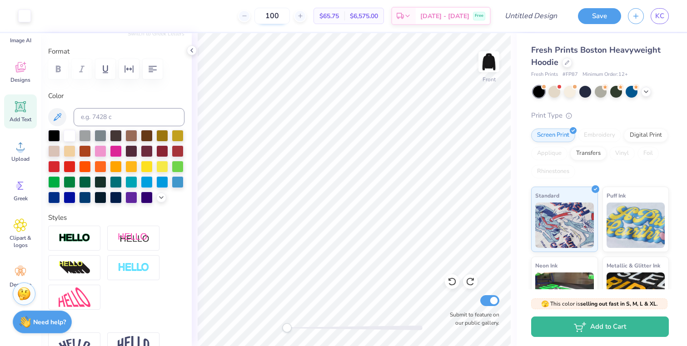
click at [288, 14] on input "100" at bounding box center [271, 16] width 35 height 16
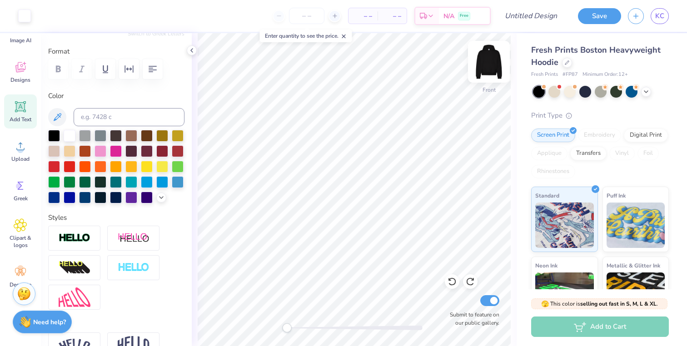
click at [490, 65] on img at bounding box center [489, 62] width 36 height 36
click at [592, 18] on button "Save" at bounding box center [599, 15] width 43 height 16
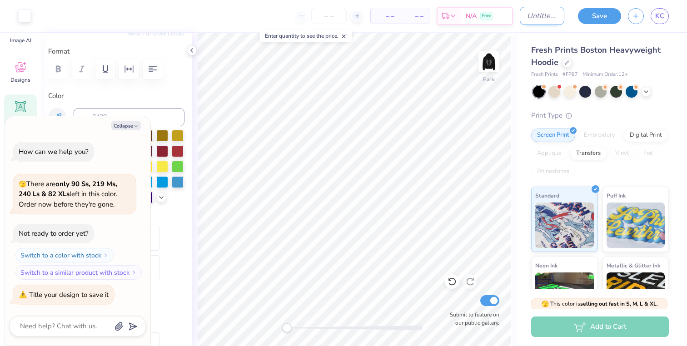
type textarea "x"
click at [556, 20] on input "Design Title" at bounding box center [542, 16] width 45 height 18
type input "p"
type textarea "x"
type input "pi"
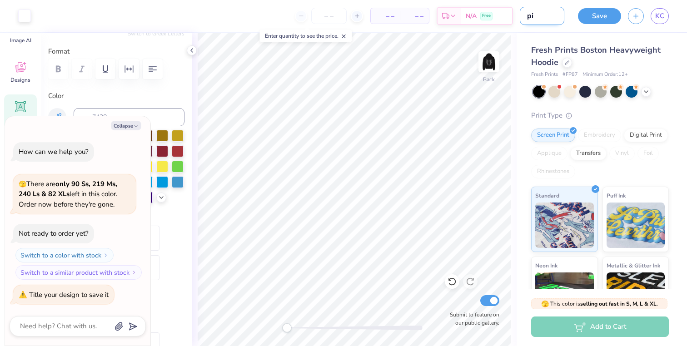
type textarea "x"
type input "pi"
type textarea "x"
type input "pi p"
type textarea "x"
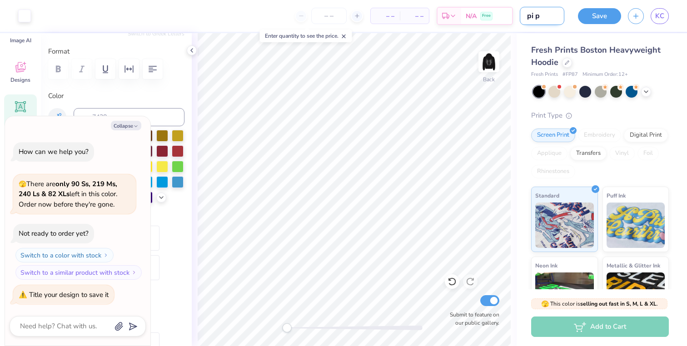
type input "pi ph"
type textarea "x"
type input "pi phi"
type textarea "x"
type input "pi phib"
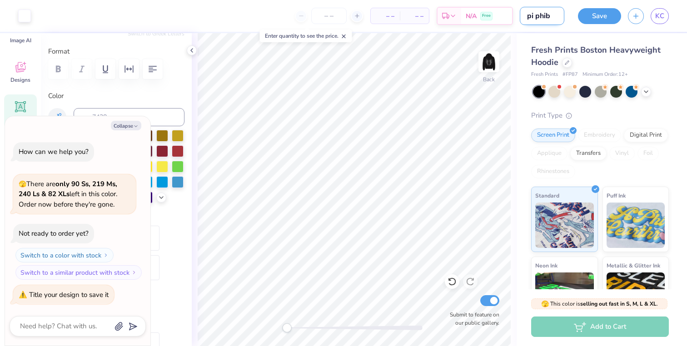
type textarea "x"
type input "pi phi"
type textarea "x"
type input "pi phi"
type textarea "x"
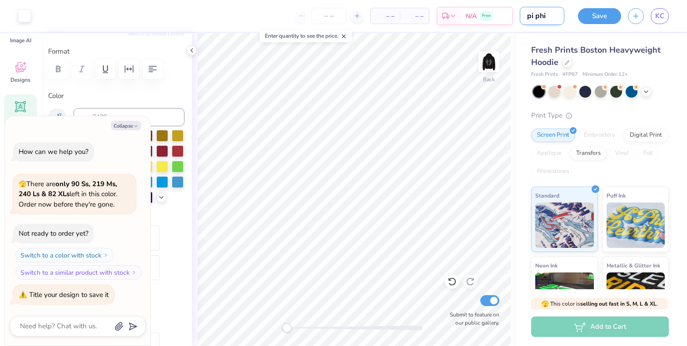
type input "pi phi h"
type textarea "x"
type input "pi phi ho"
type textarea "x"
type input "pi phi hoo"
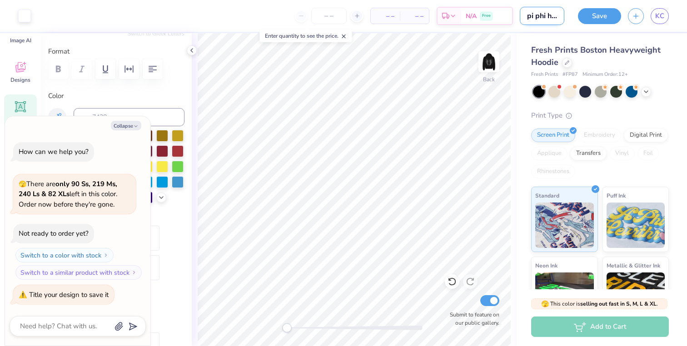
type textarea "x"
type input "pi phi hood"
type textarea "x"
type input "pi phi hoodi"
type textarea "x"
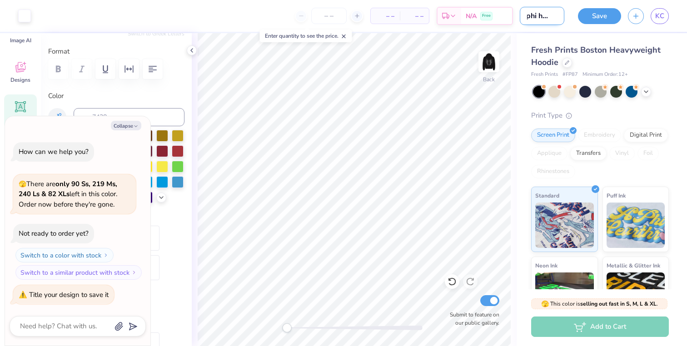
type input "pi phi hoodie"
type textarea "x"
type input "pi phi hoodie"
click at [612, 22] on button "Save" at bounding box center [599, 15] width 43 height 16
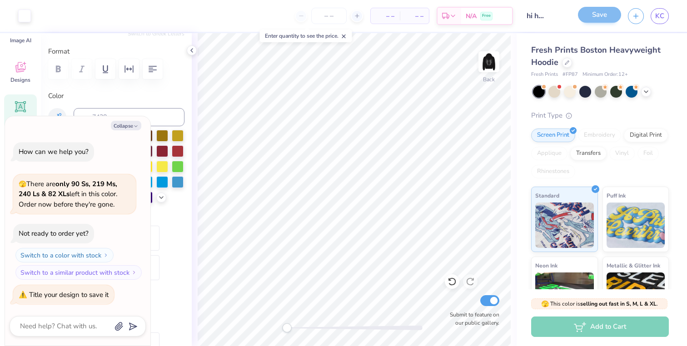
scroll to position [0, 0]
click at [605, 15] on div "Save" at bounding box center [599, 16] width 43 height 16
click at [131, 128] on button "Collapse" at bounding box center [126, 126] width 30 height 10
type textarea "x"
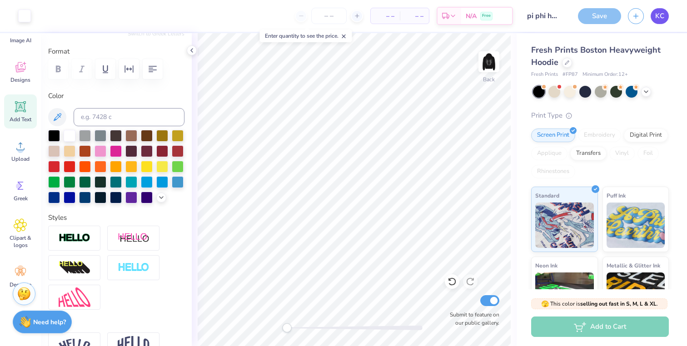
click at [662, 15] on span "KC" at bounding box center [659, 16] width 9 height 10
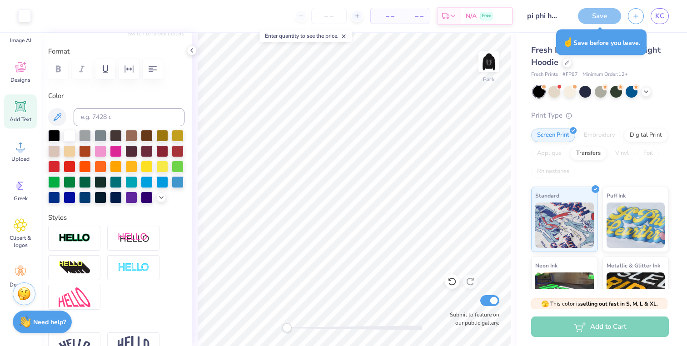
click at [588, 12] on div "Save" at bounding box center [599, 16] width 43 height 16
click at [597, 25] on div "Save KC" at bounding box center [629, 16] width 116 height 32
